Goal: Task Accomplishment & Management: Use online tool/utility

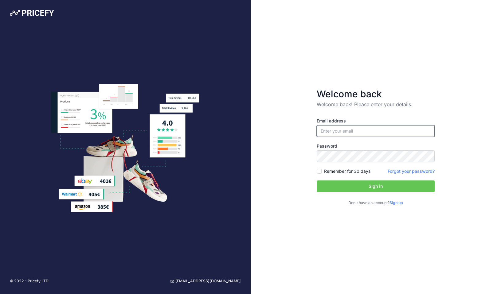
click at [371, 132] on input "email" at bounding box center [376, 131] width 118 height 12
type input "[PERSON_NAME][EMAIL_ADDRESS][PERSON_NAME][DOMAIN_NAME]"
click at [350, 188] on button "Sign in" at bounding box center [376, 187] width 118 height 12
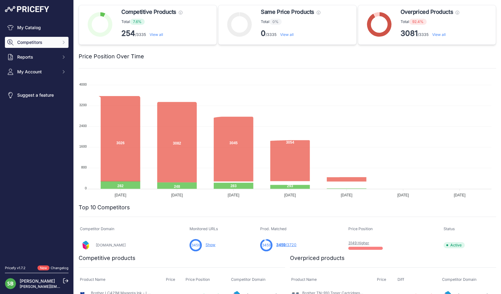
click at [37, 44] on span "Competitors" at bounding box center [37, 42] width 40 height 6
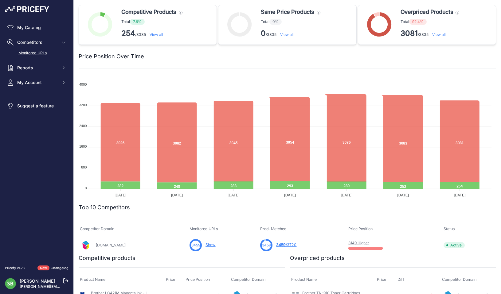
click at [34, 53] on link "Monitored URLs" at bounding box center [37, 53] width 64 height 11
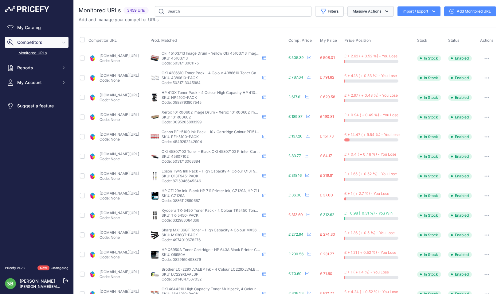
click at [368, 10] on button "Massive Actions" at bounding box center [371, 11] width 46 height 10
click at [323, 12] on button "Filters" at bounding box center [329, 11] width 29 height 10
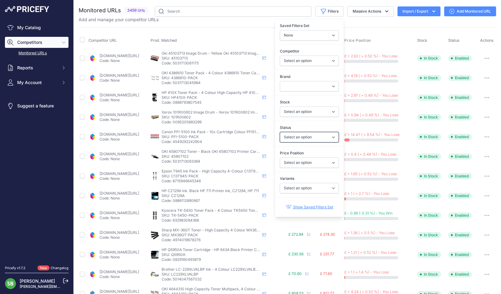
click at [293, 136] on select "Select an option Enabled Disabled In progress Scraping Failed Not Found Missing…" at bounding box center [309, 137] width 59 height 10
select select "0"
click at [280, 132] on select "Select an option Enabled Disabled In progress Scraping Failed Not Found Missing…" at bounding box center [309, 137] width 59 height 10
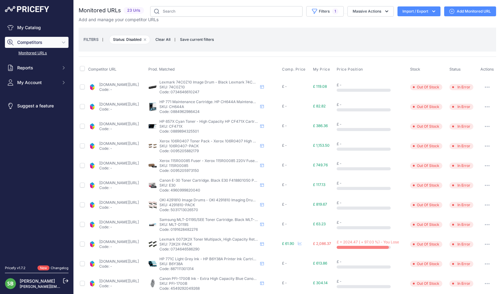
click at [226, 37] on div "FILTERS | Status: Disabled Remove filter option Clear All | Save current filter…" at bounding box center [288, 39] width 408 height 17
click at [81, 68] on input "checkbox" at bounding box center [82, 68] width 5 height 5
checkbox input "true"
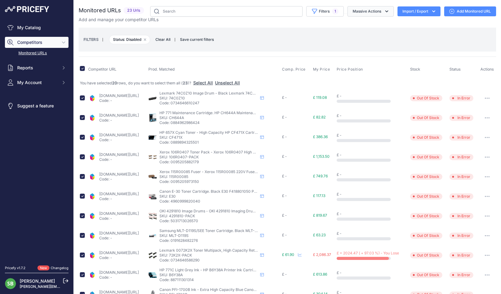
click at [369, 13] on button "Massive Actions" at bounding box center [371, 11] width 46 height 10
click at [360, 60] on span "Restore Urls" at bounding box center [362, 58] width 24 height 5
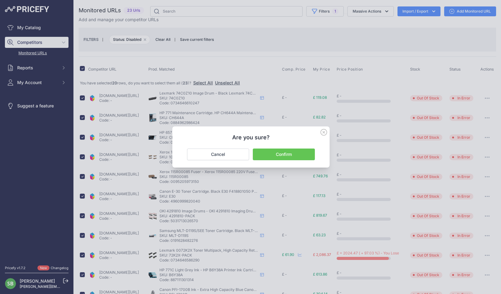
click at [295, 158] on button "Confirm" at bounding box center [284, 155] width 62 height 12
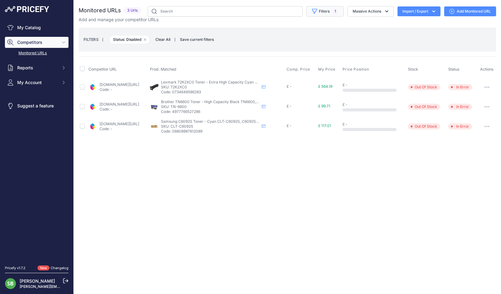
click at [320, 11] on button "Filters 1" at bounding box center [324, 11] width 37 height 10
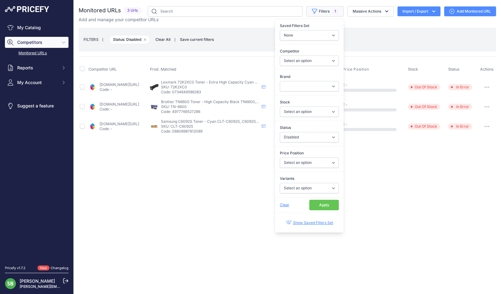
click at [320, 11] on button "Filters 1" at bounding box center [324, 11] width 37 height 10
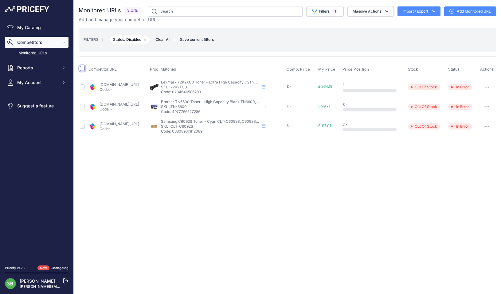
click at [83, 67] on input "checkbox" at bounding box center [82, 68] width 5 height 5
checkbox input "true"
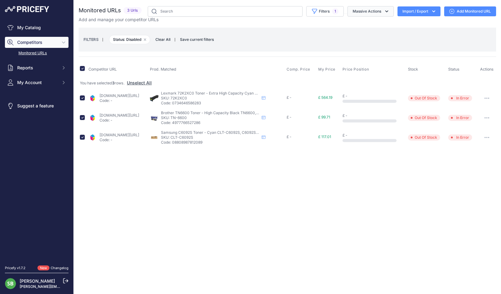
click at [370, 14] on button "Massive Actions" at bounding box center [371, 11] width 46 height 10
click at [370, 57] on span "Restore Urls" at bounding box center [362, 58] width 24 height 5
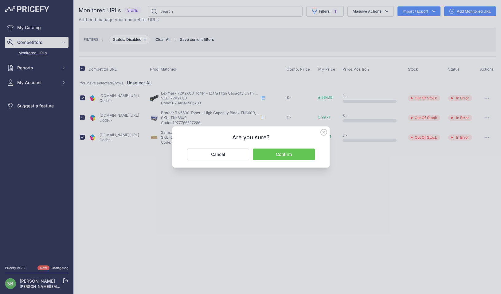
click at [297, 151] on button "Confirm" at bounding box center [284, 155] width 62 height 12
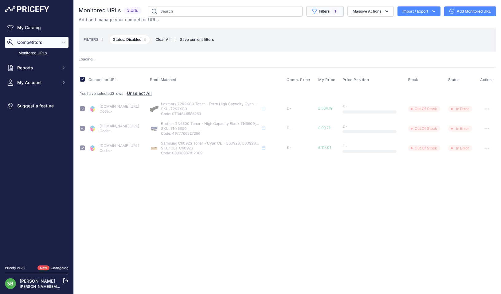
click at [330, 10] on button "Filters 1" at bounding box center [324, 11] width 37 height 10
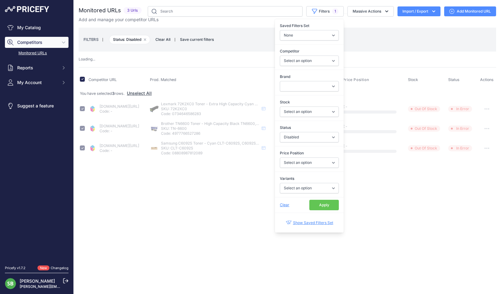
checkbox input "false"
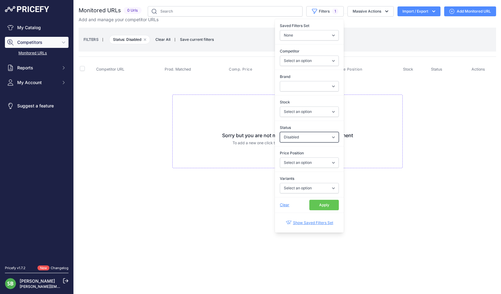
click at [303, 134] on select "Select an option Enabled Disabled In progress Scraping Failed Not Found Missing…" at bounding box center [309, 137] width 59 height 10
select select "5"
click at [280, 132] on select "Select an option Enabled Disabled In progress Scraping Failed Not Found Missing…" at bounding box center [309, 137] width 59 height 10
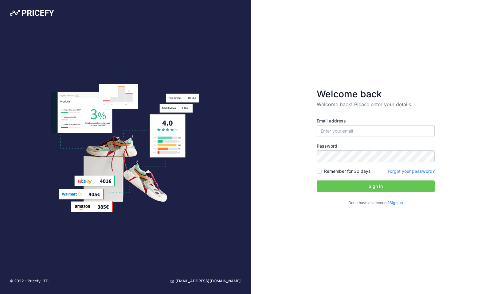
click at [375, 120] on label "Email address" at bounding box center [376, 121] width 118 height 6
click at [365, 131] on input "email" at bounding box center [376, 131] width 118 height 12
type input "[PERSON_NAME][EMAIL_ADDRESS][PERSON_NAME][DOMAIN_NAME]"
click at [353, 187] on button "Sign in" at bounding box center [376, 187] width 118 height 12
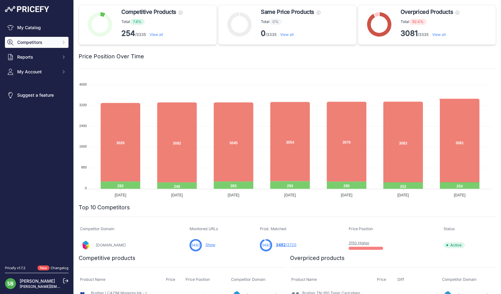
click at [39, 37] on button "Competitors" at bounding box center [37, 42] width 64 height 11
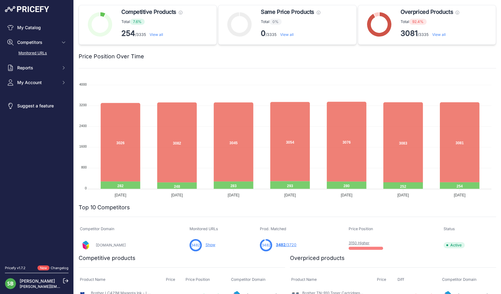
click at [34, 54] on link "Monitored URLs" at bounding box center [37, 53] width 64 height 11
click at [30, 68] on span "Reports" at bounding box center [37, 68] width 40 height 6
click at [28, 79] on link "My Reports" at bounding box center [37, 78] width 64 height 11
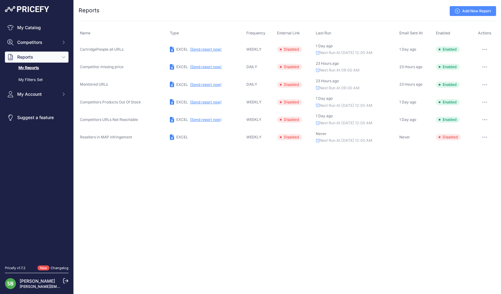
click at [208, 48] on button "(Send report now)" at bounding box center [205, 49] width 31 height 5
